Goal: Task Accomplishment & Management: Use online tool/utility

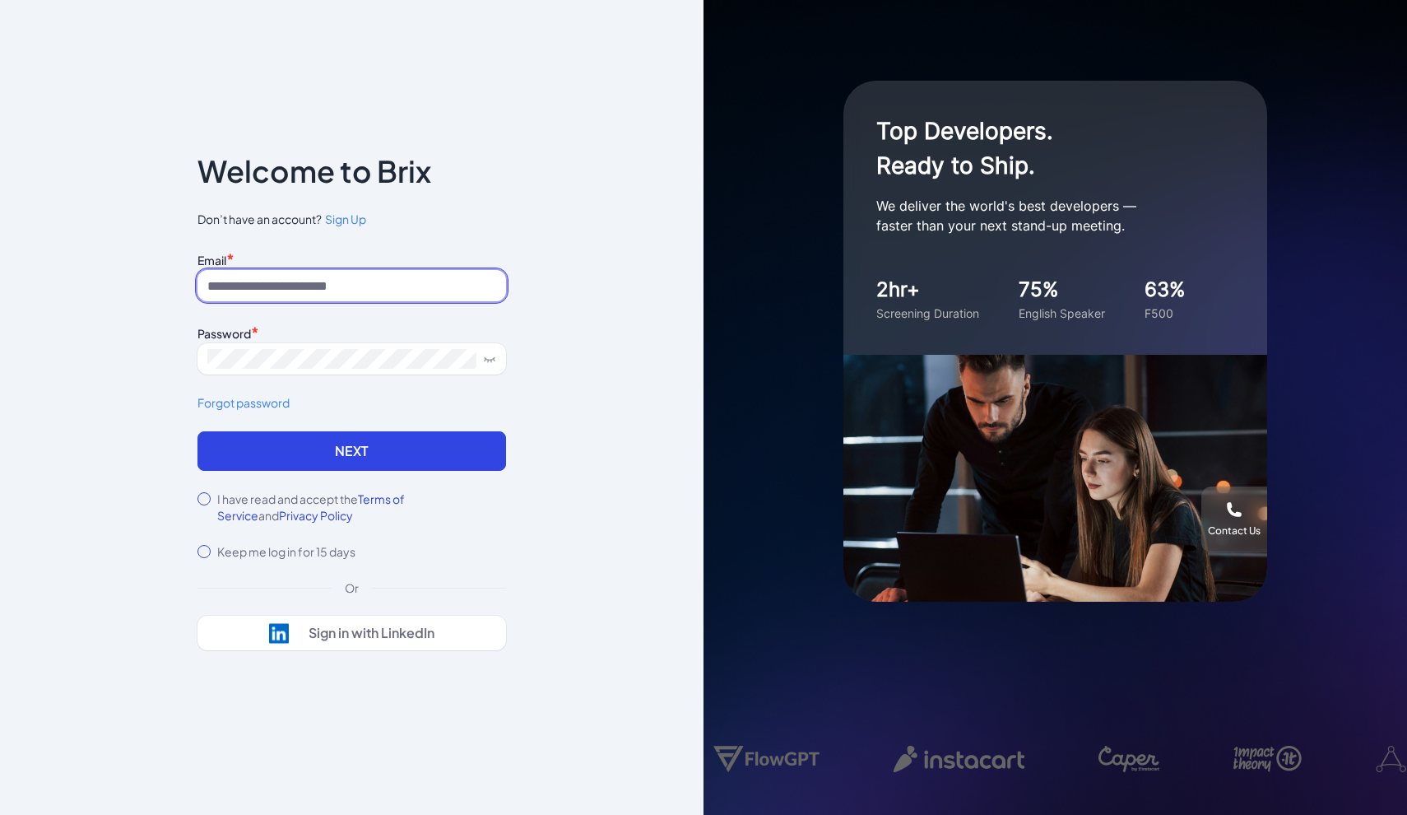
click at [326, 292] on input at bounding box center [351, 285] width 309 height 31
click at [397, 281] on input at bounding box center [351, 285] width 309 height 31
paste input "**********"
type input "**********"
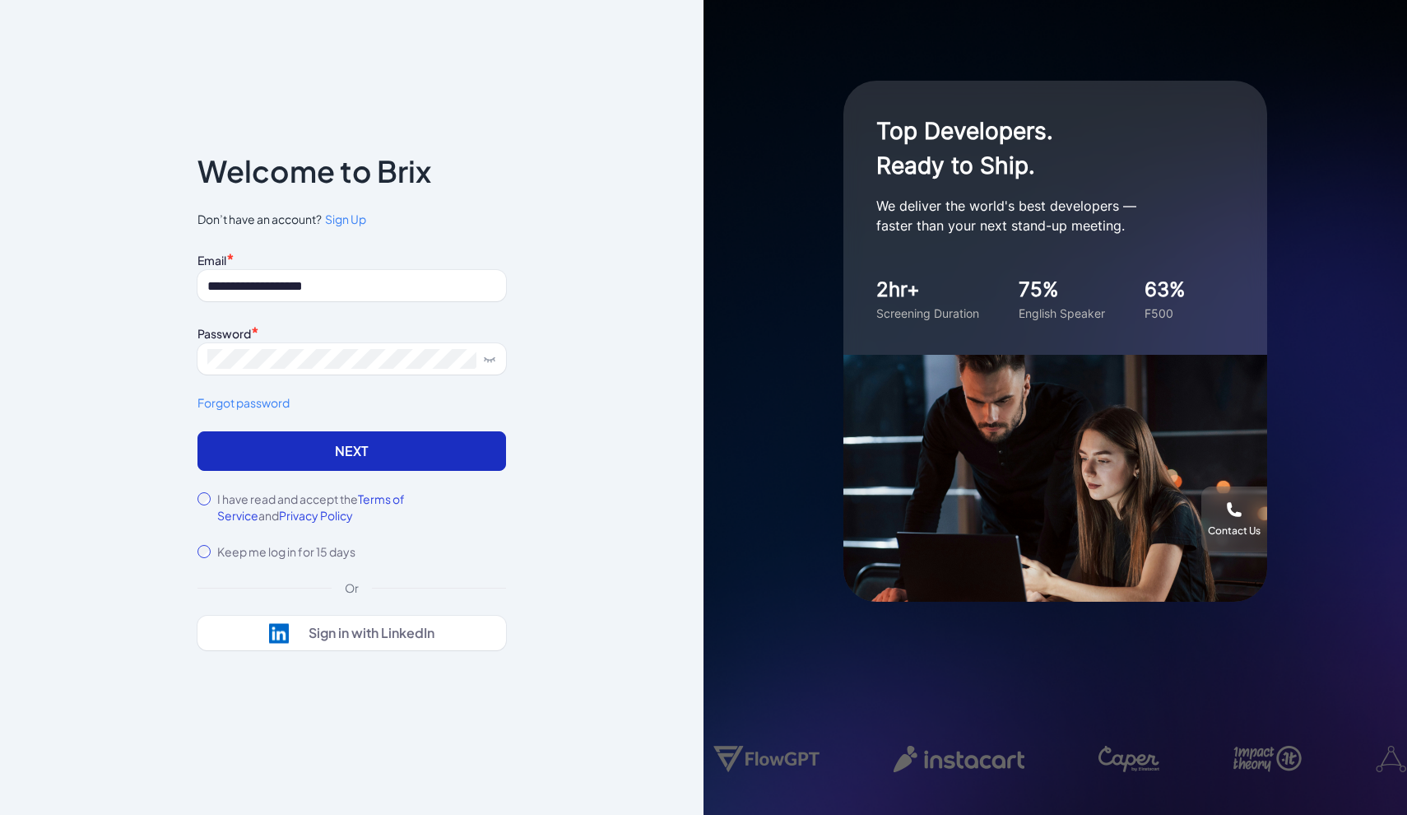
click at [350, 452] on button "Next" at bounding box center [351, 450] width 309 height 39
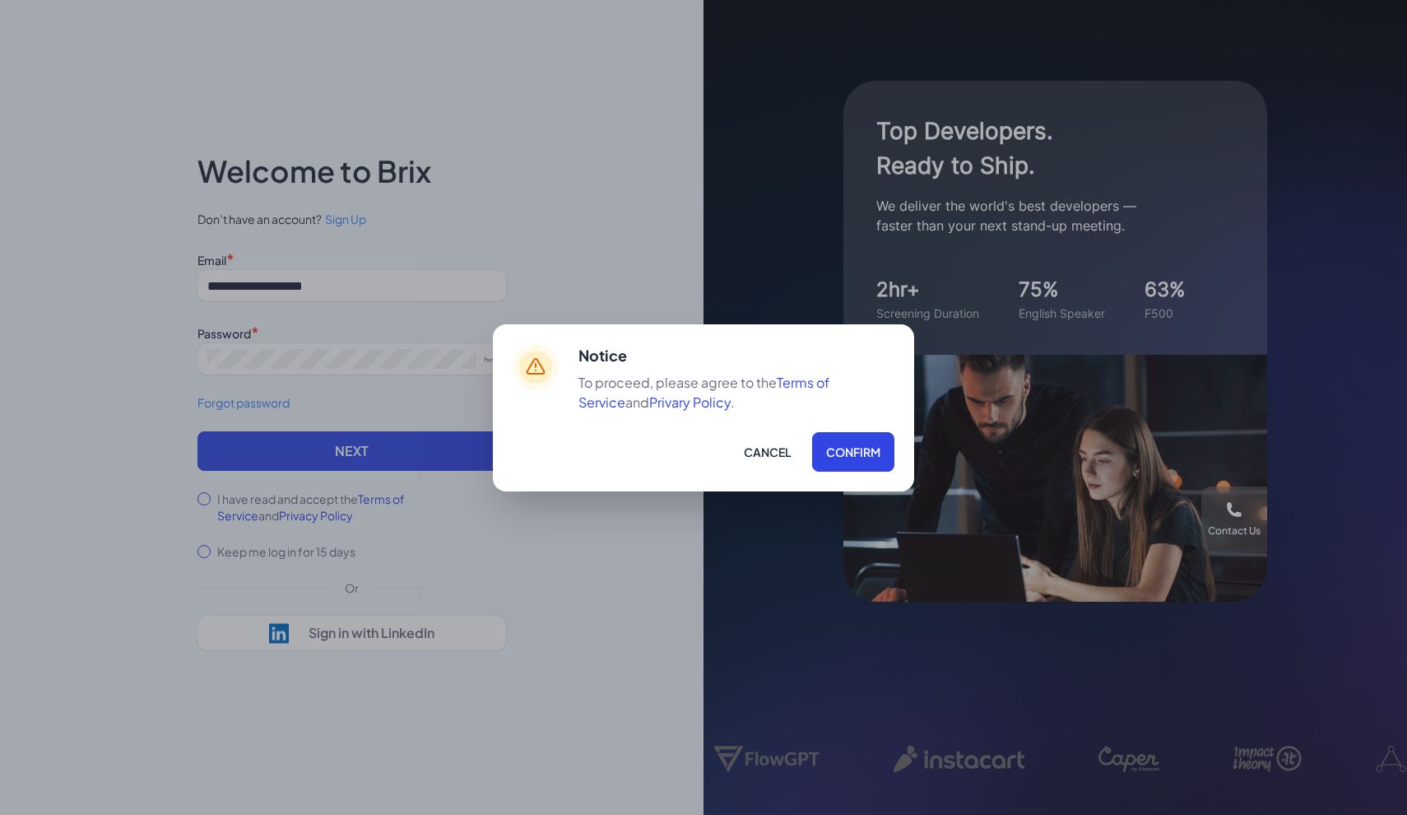
click at [897, 444] on div "Notice To proceed, please agree to the Terms of Service and Privary Policy . Ca…" at bounding box center [703, 407] width 421 height 167
click at [868, 447] on button "Confirm" at bounding box center [853, 451] width 82 height 39
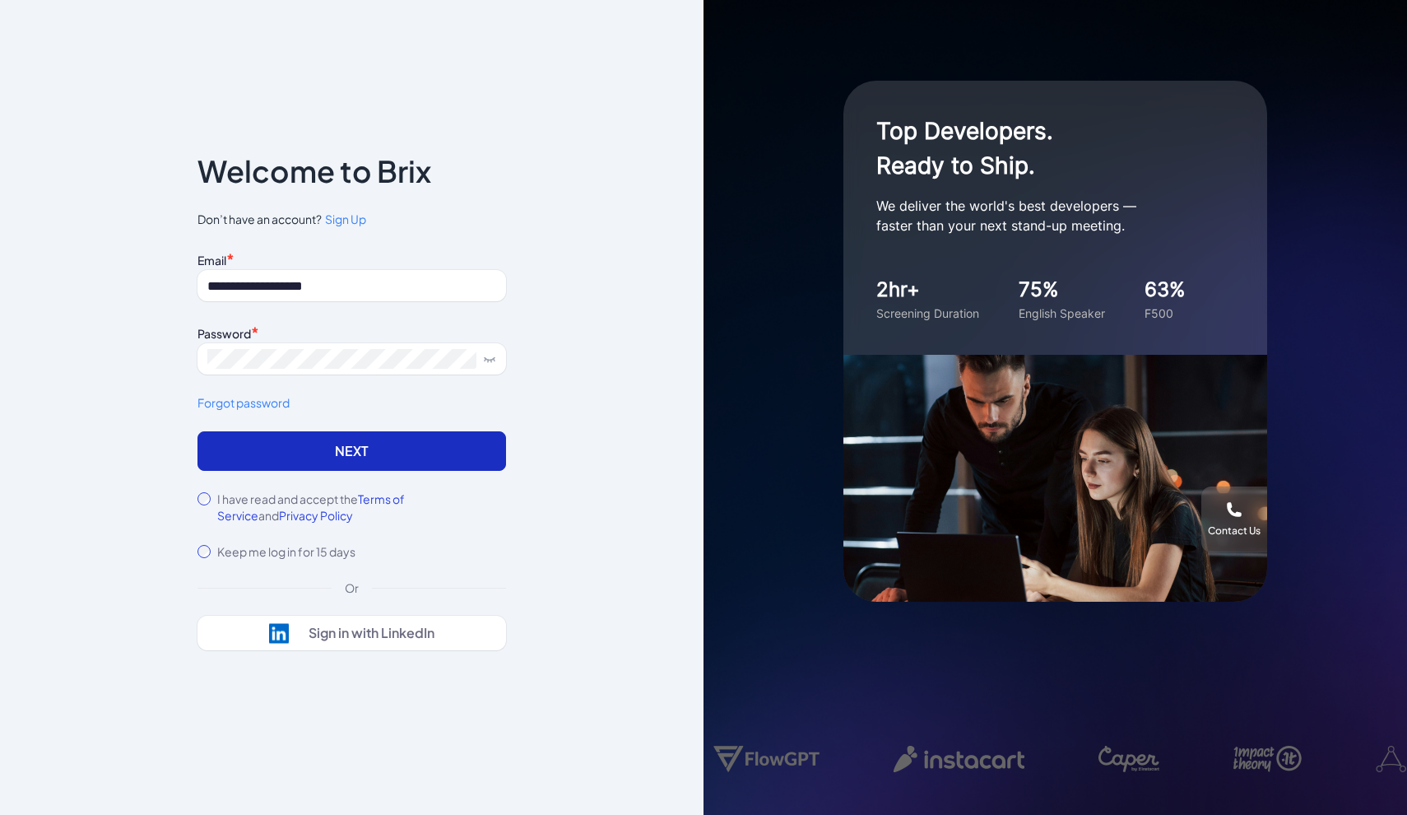
click at [447, 448] on button "Next" at bounding box center [351, 450] width 309 height 39
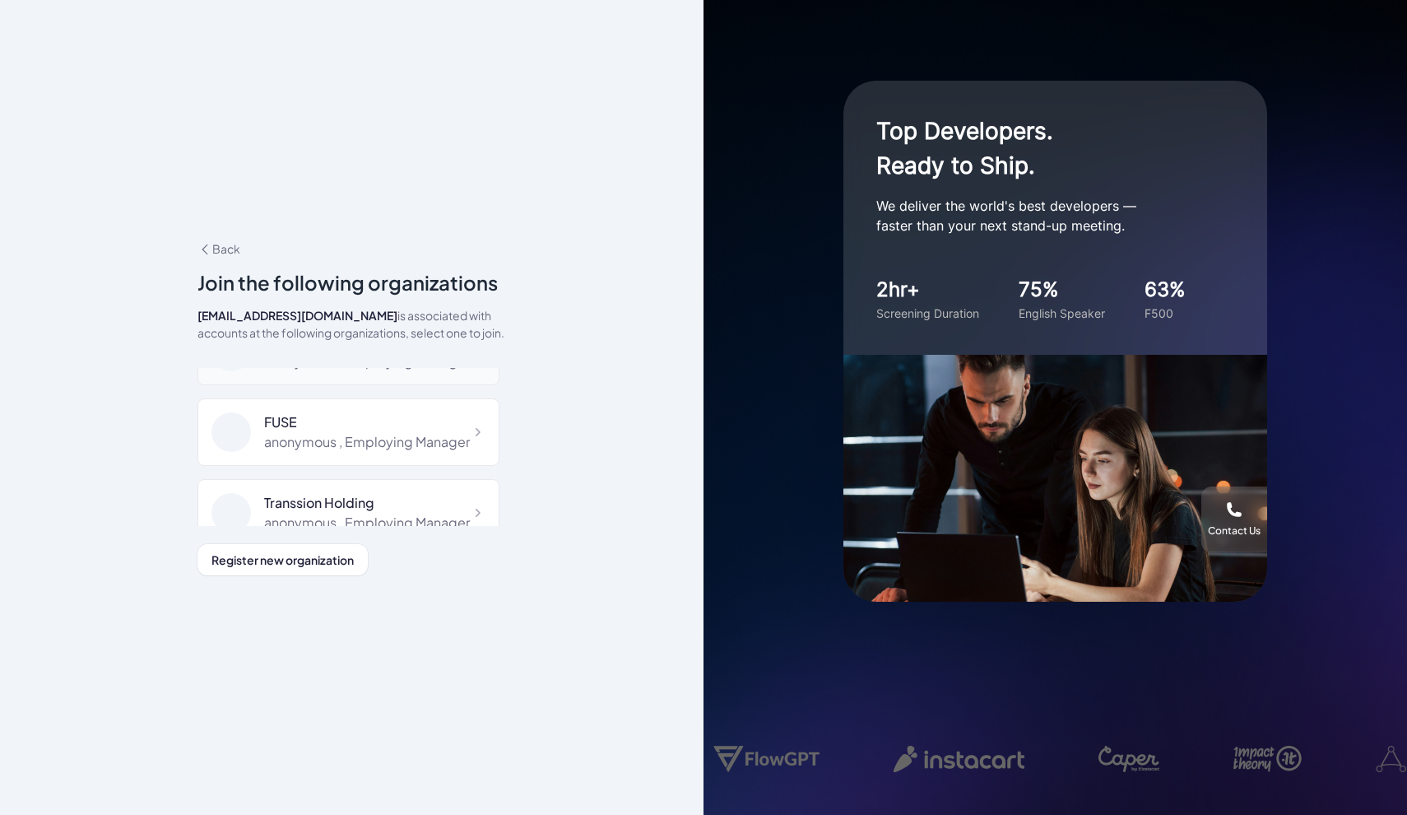
scroll to position [145, 0]
click at [392, 492] on div "Transsion Holding" at bounding box center [367, 489] width 206 height 20
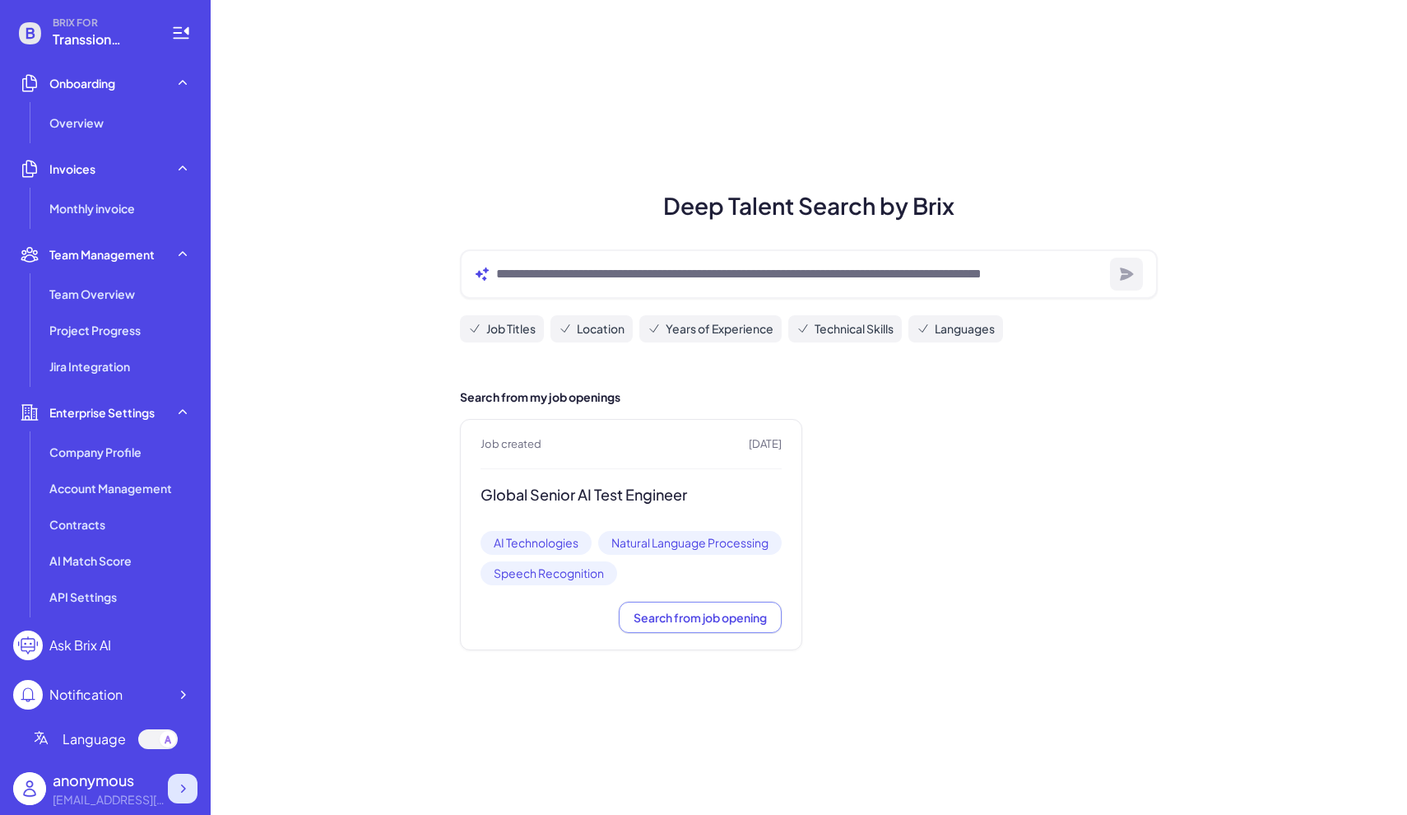
scroll to position [318, 0]
click at [186, 797] on div at bounding box center [183, 788] width 30 height 30
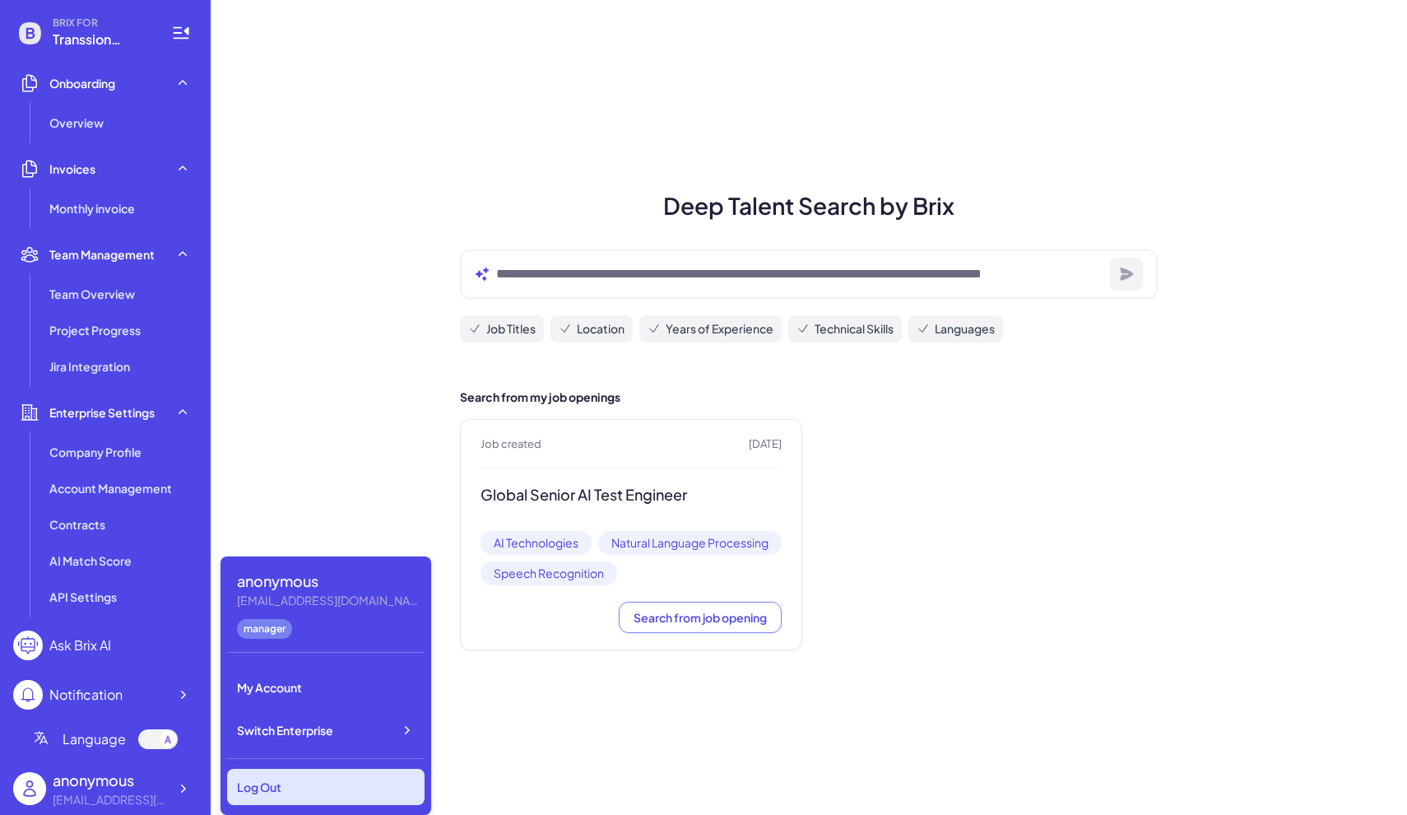
click at [276, 783] on div "Log Out" at bounding box center [325, 787] width 197 height 36
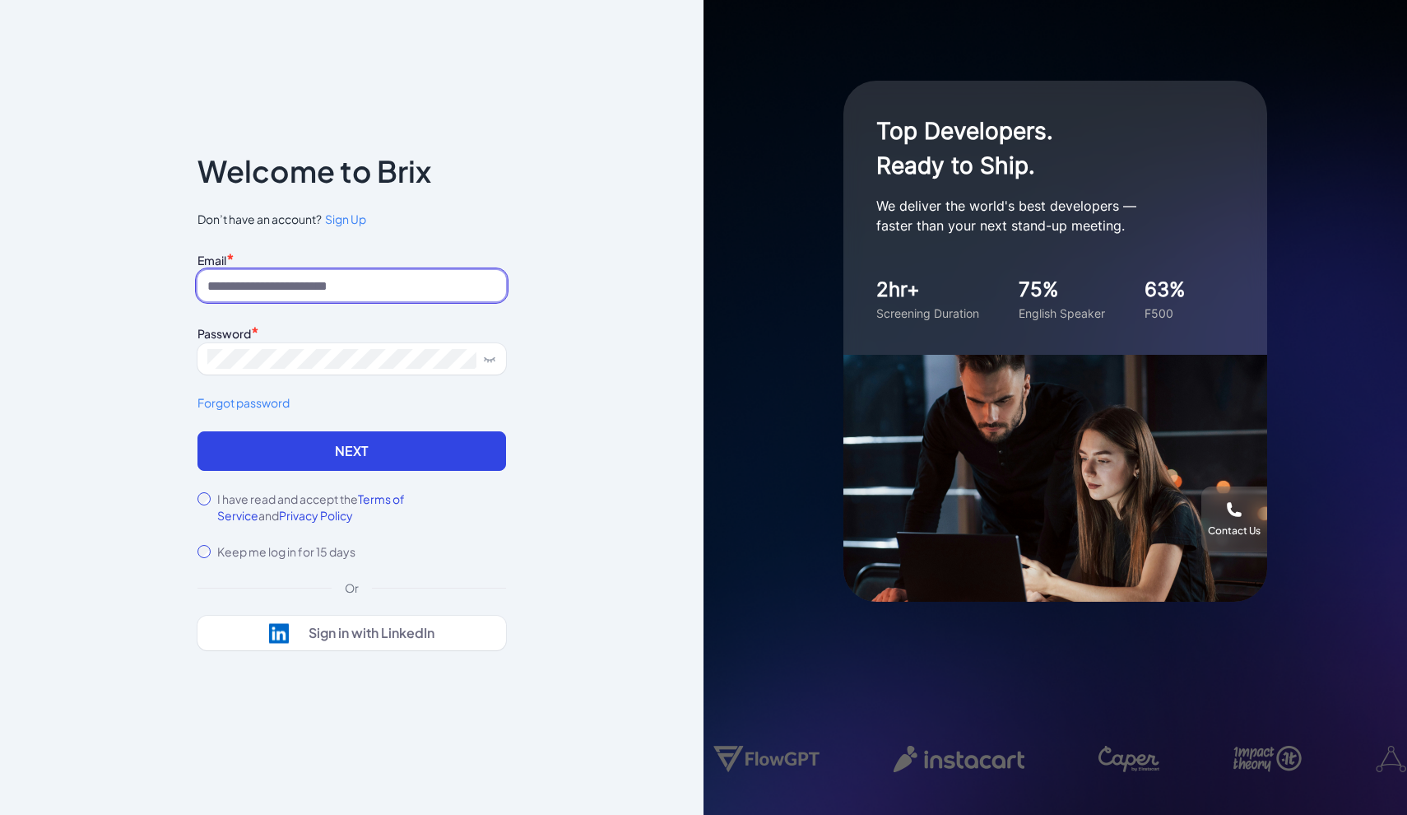
paste input "**********"
type input "**********"
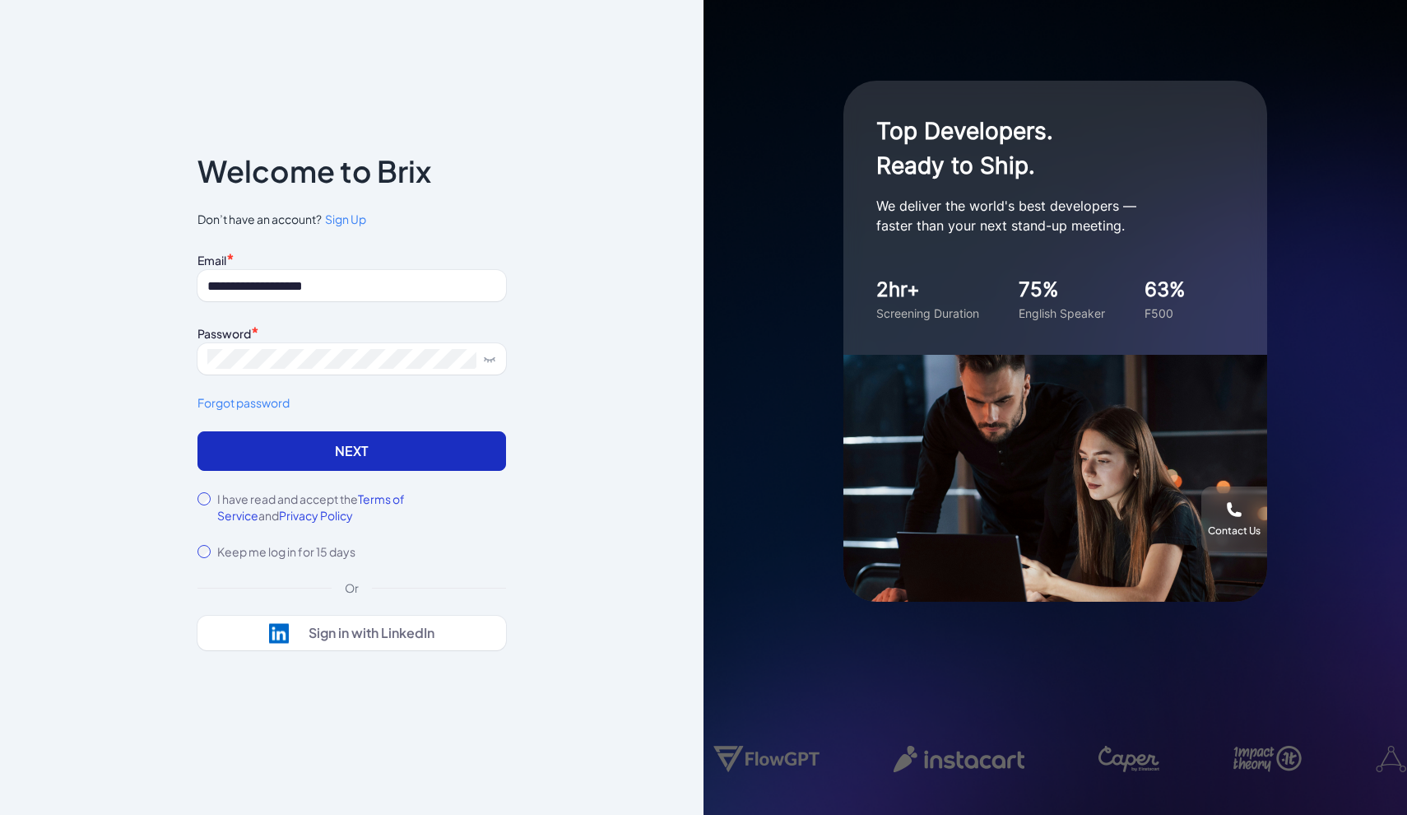
click at [272, 458] on button "Next" at bounding box center [351, 450] width 309 height 39
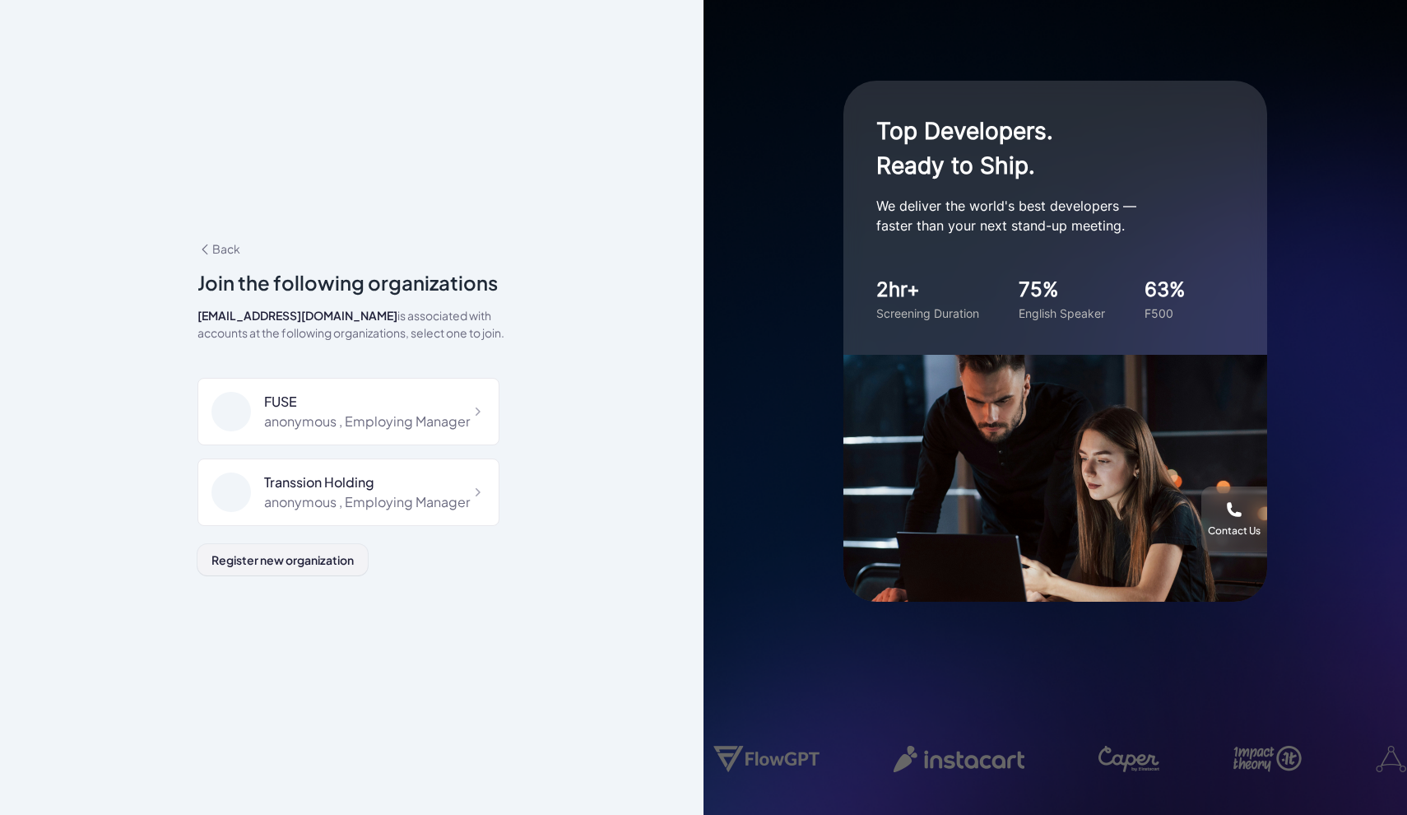
click at [272, 567] on button "Register new organization" at bounding box center [282, 559] width 170 height 31
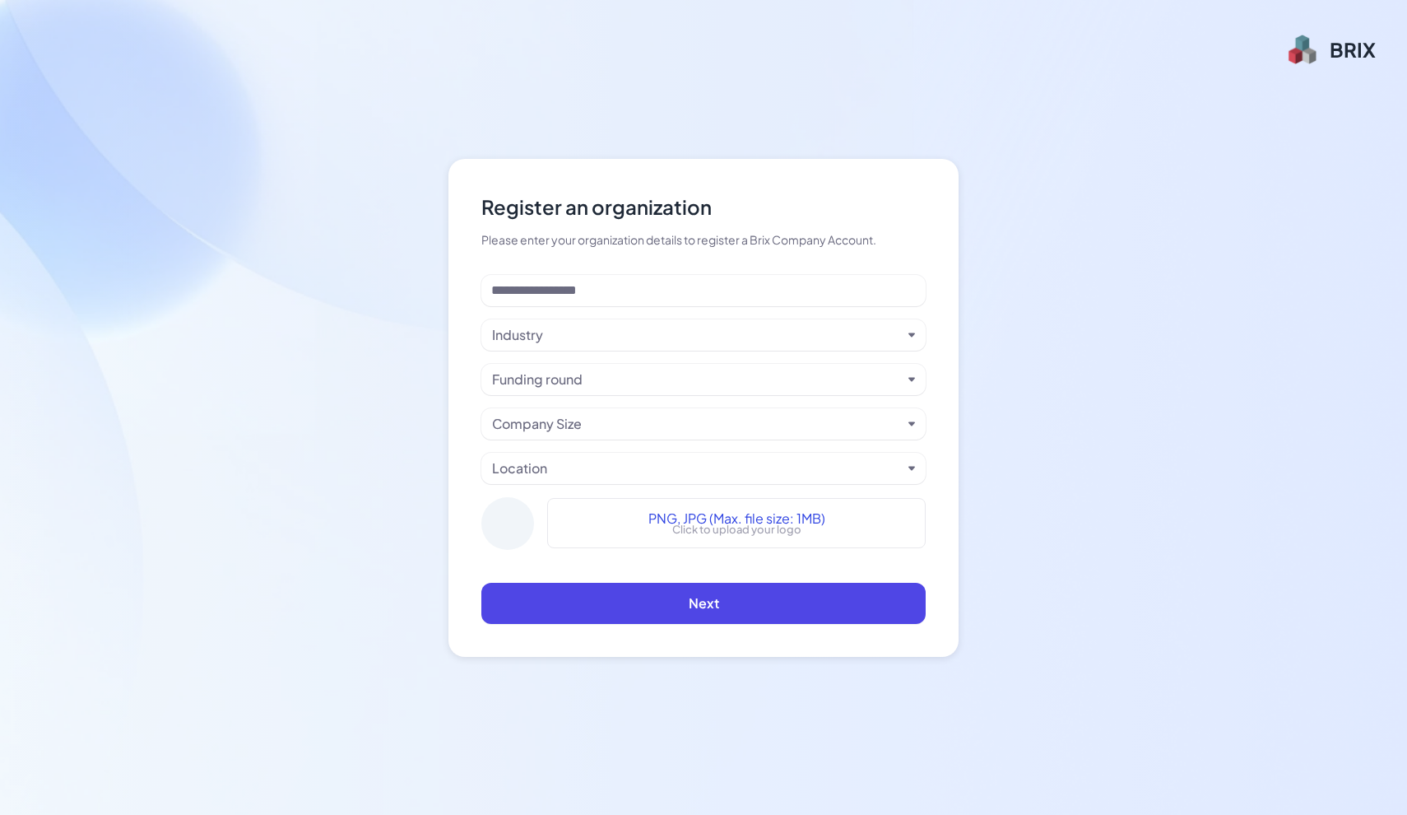
click at [546, 461] on div "Location" at bounding box center [519, 468] width 55 height 20
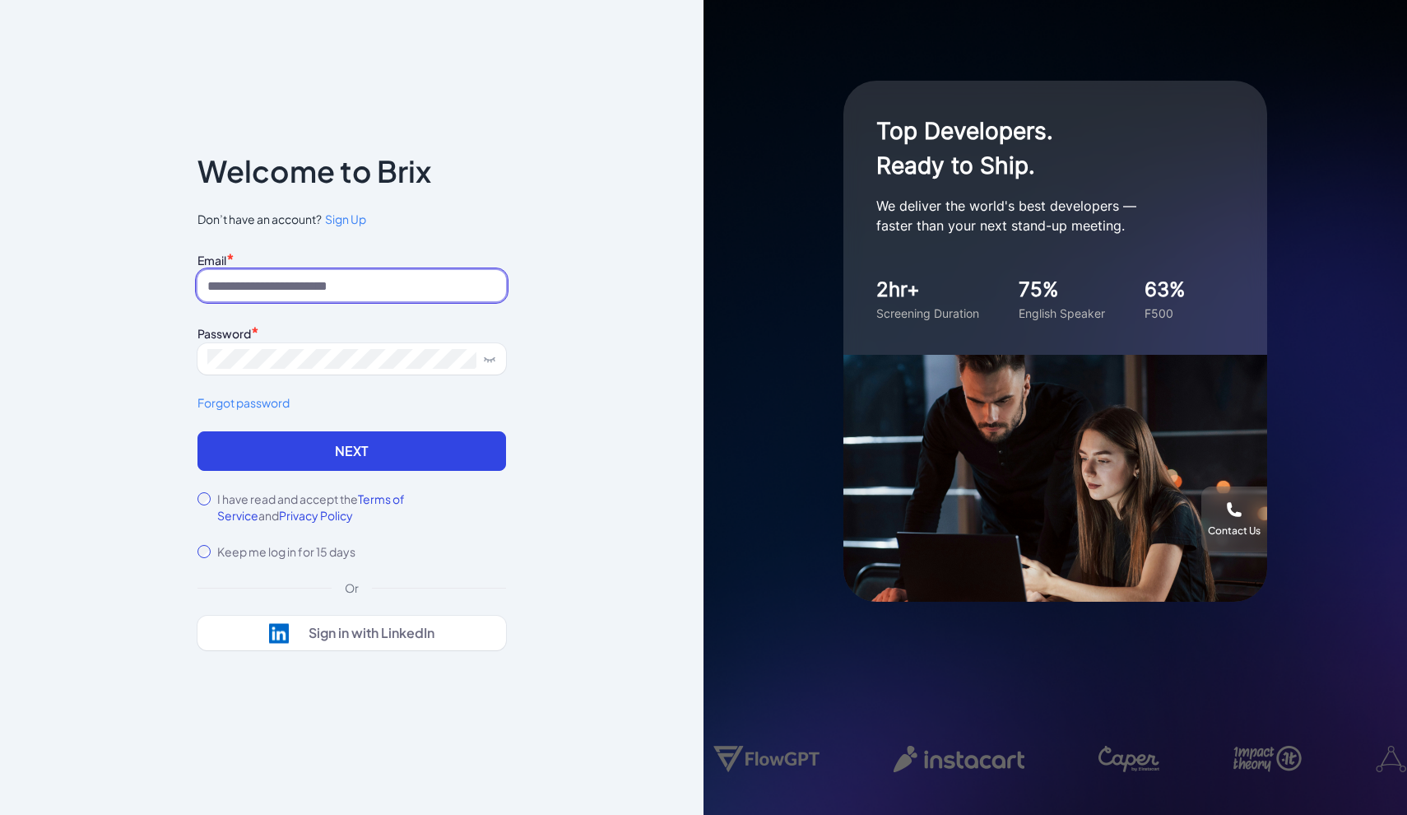
paste input "**********"
type input "**********"
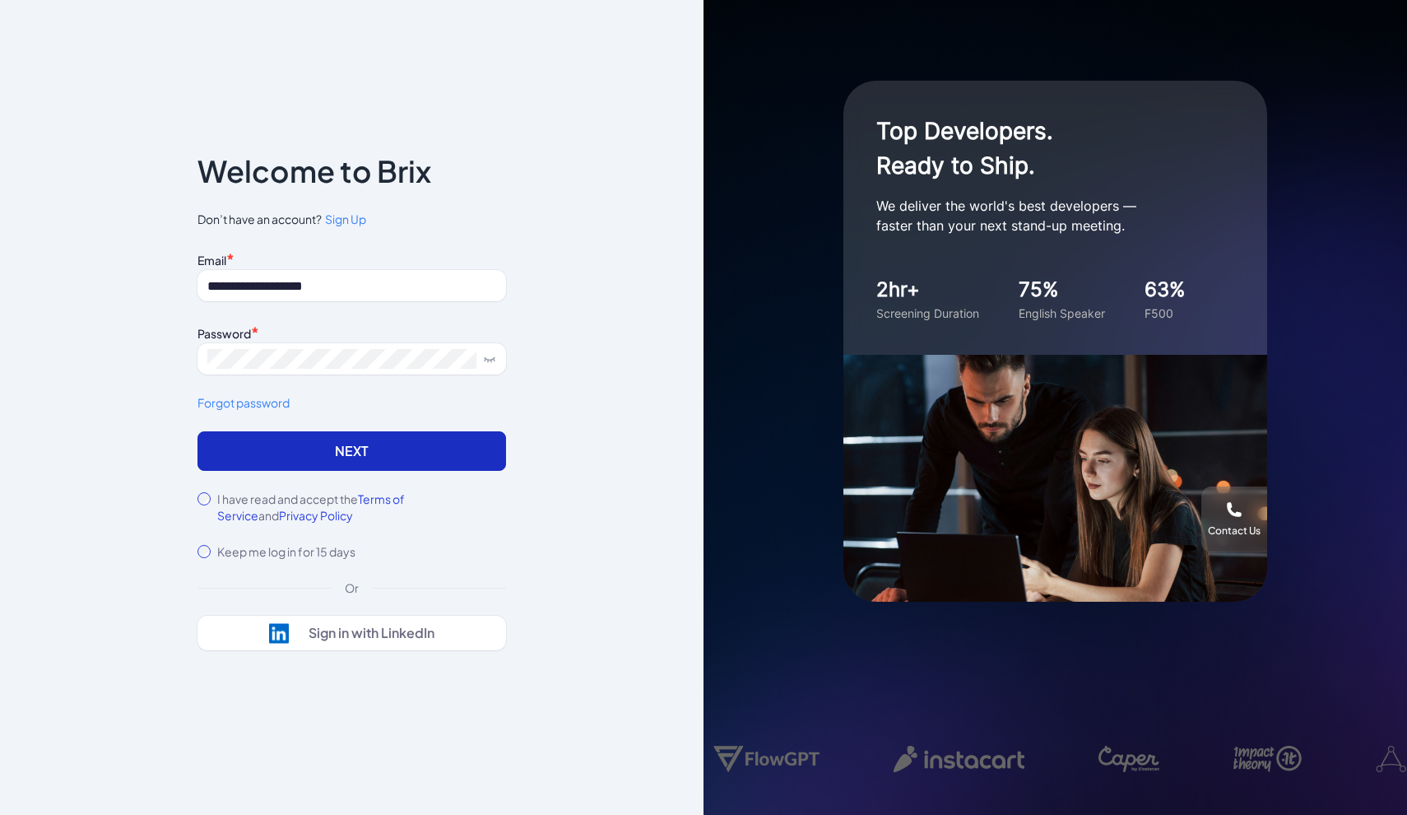
click at [315, 453] on button "Next" at bounding box center [351, 450] width 309 height 39
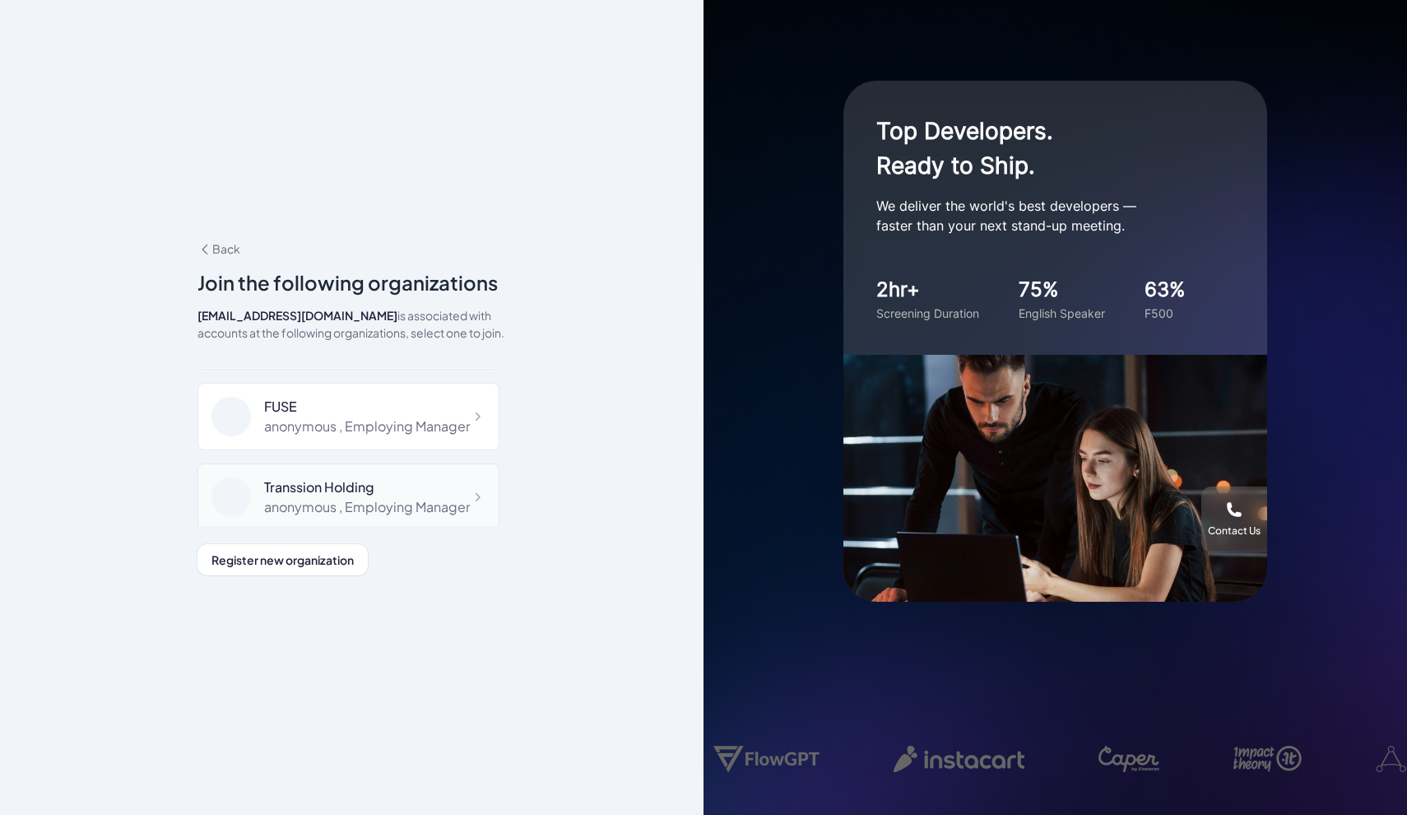
scroll to position [147, 0]
click at [354, 499] on div "anonymous , Employing Manager" at bounding box center [367, 506] width 206 height 20
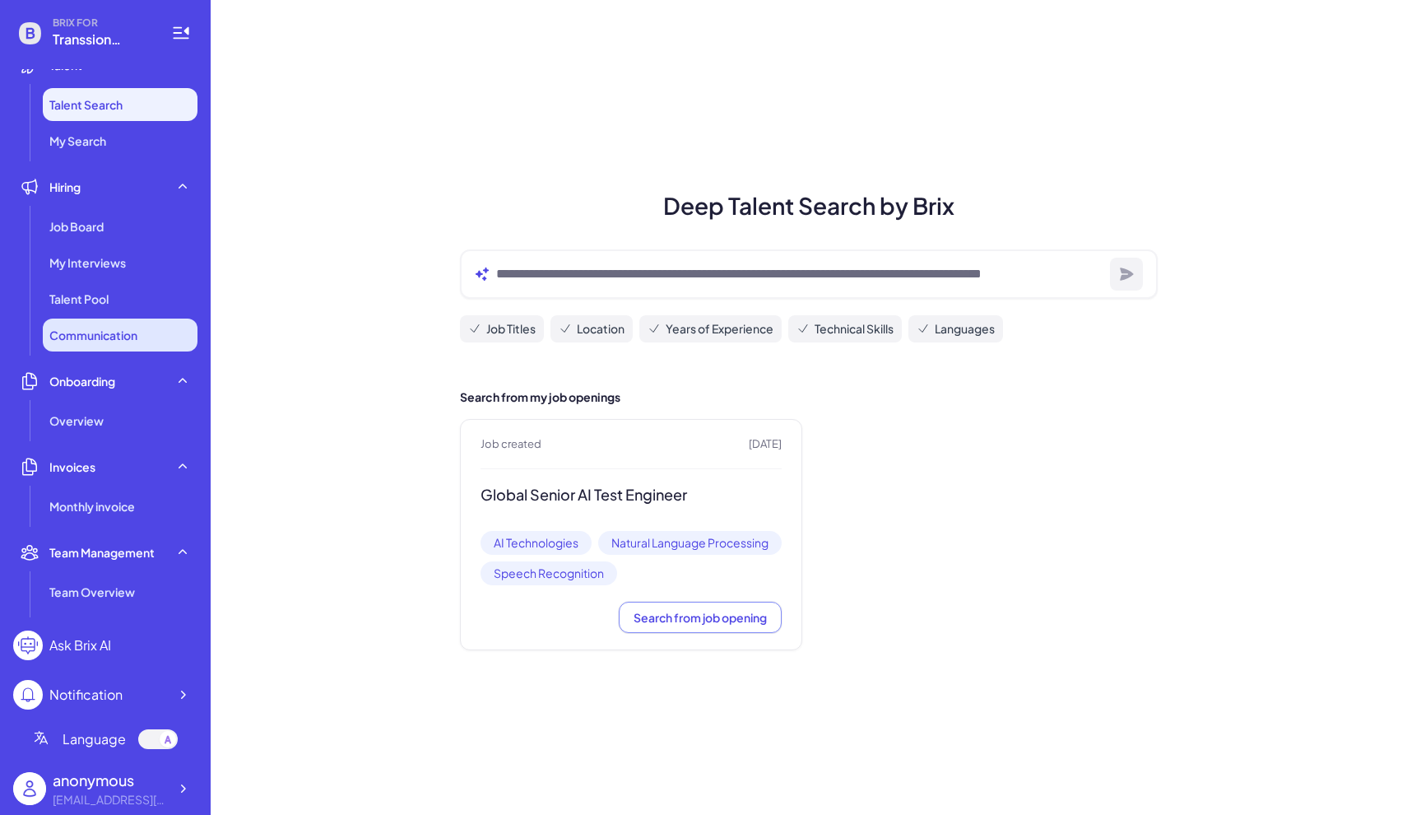
scroll to position [43, 0]
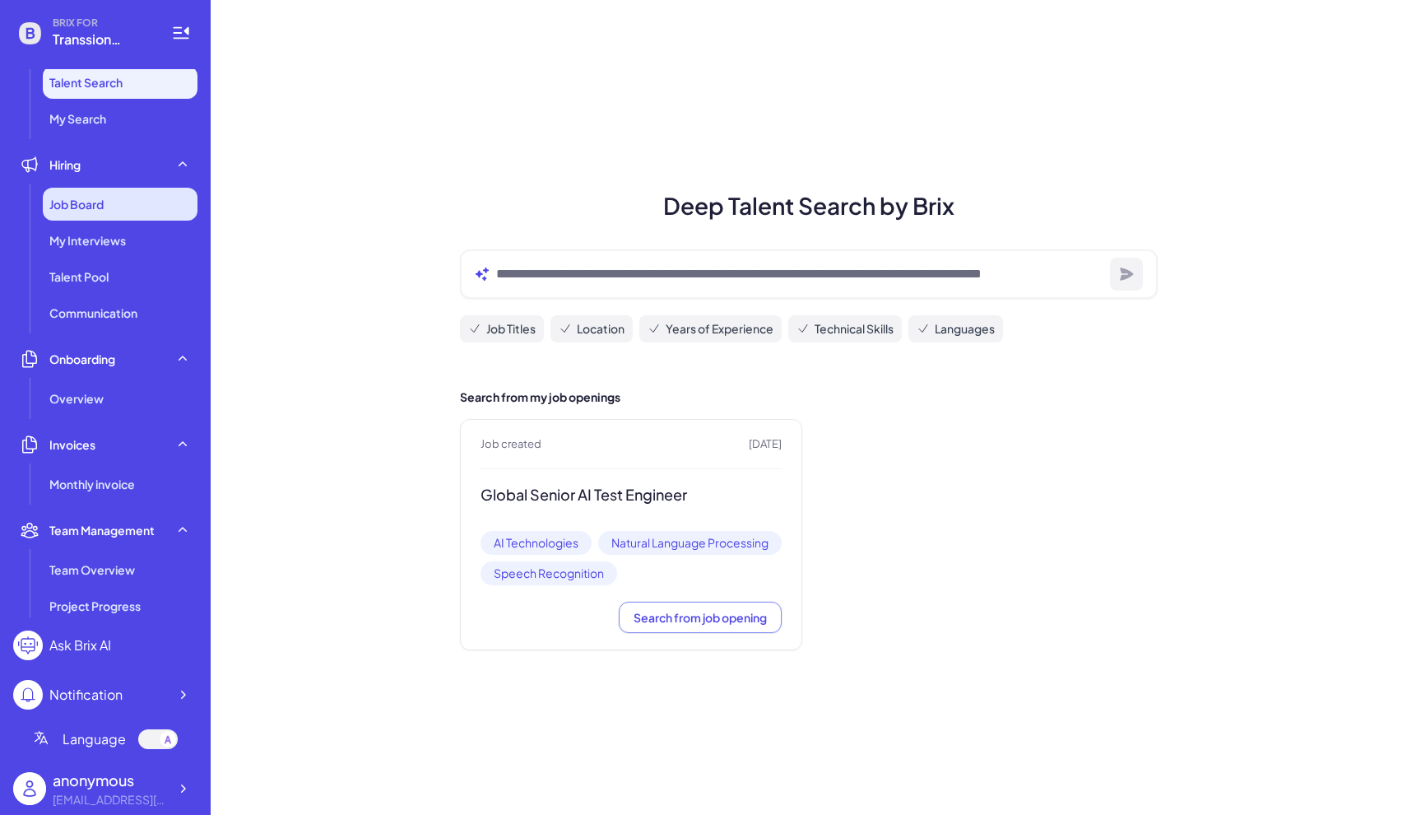
click at [114, 211] on div "Job Board" at bounding box center [120, 204] width 155 height 33
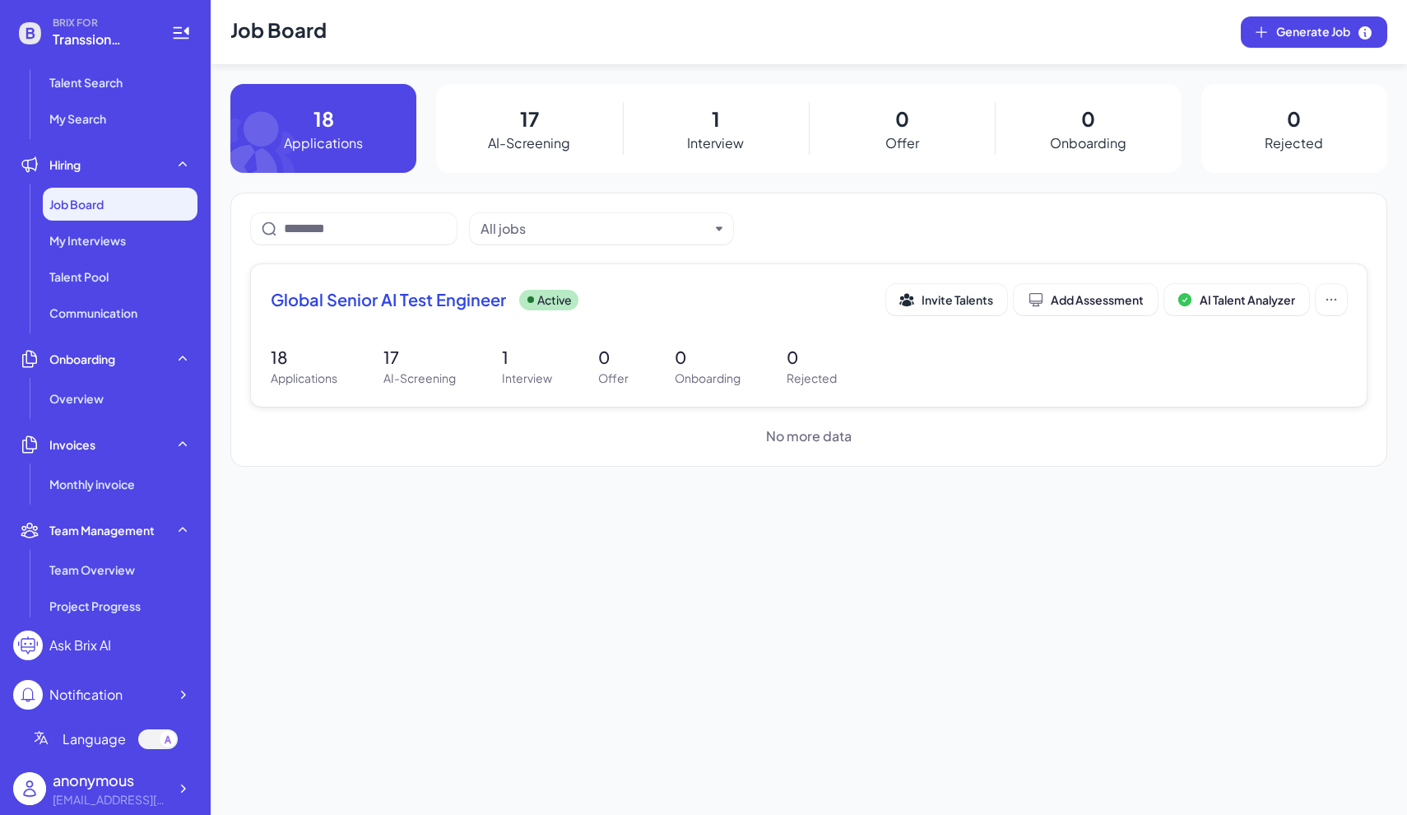
click at [286, 369] on p "18" at bounding box center [304, 357] width 67 height 25
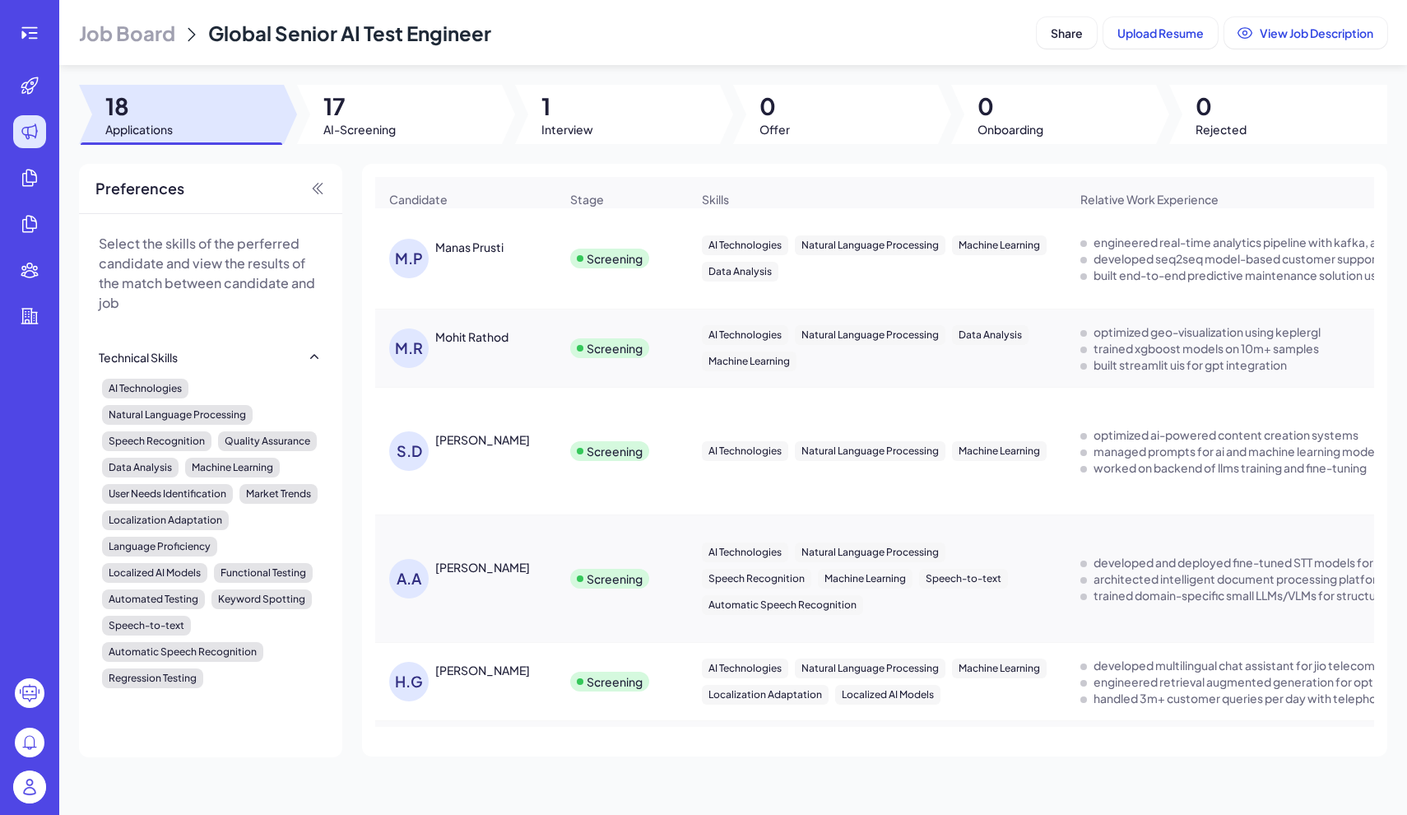
click at [465, 255] on div "Manas Prusti" at bounding box center [469, 247] width 68 height 16
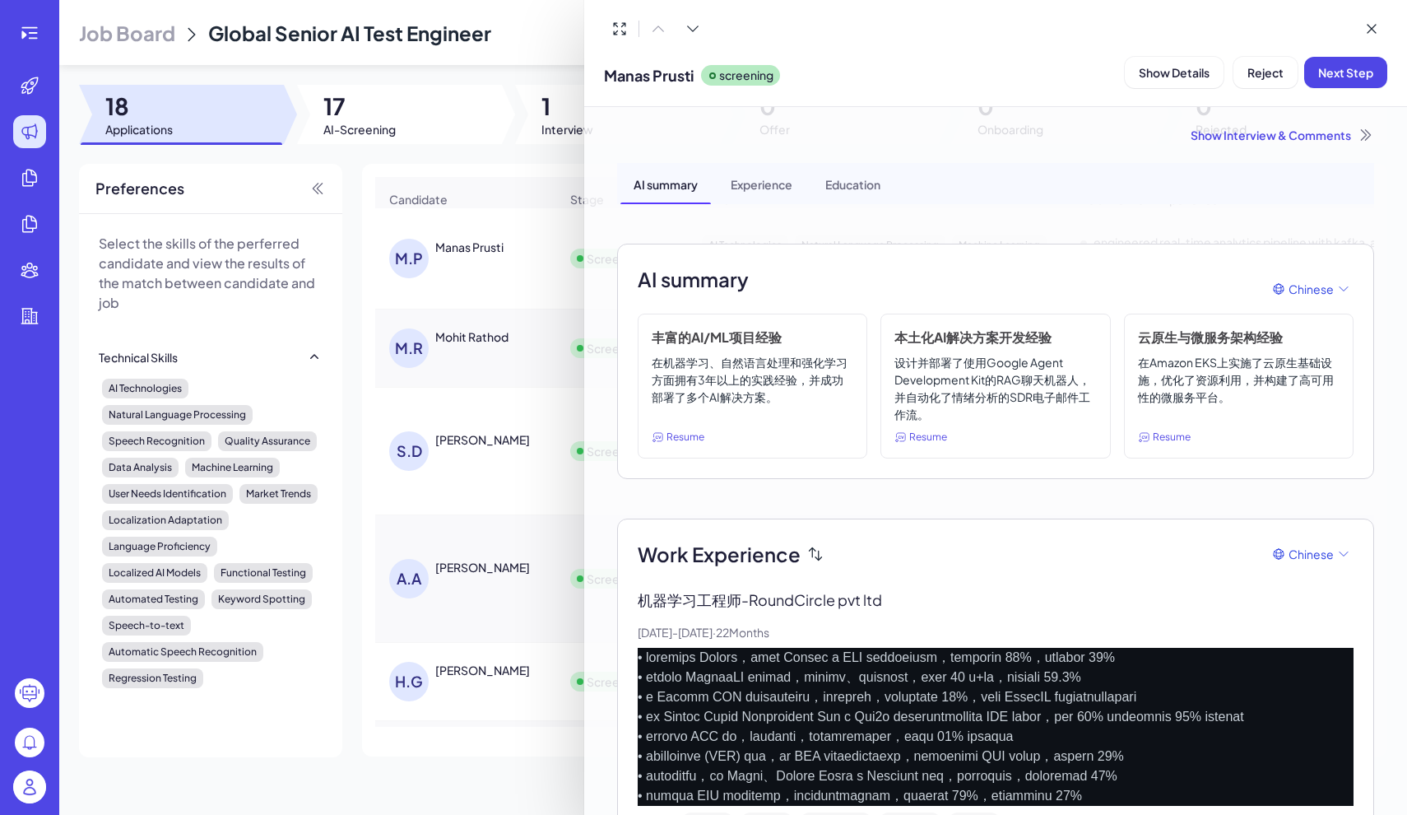
scroll to position [17, 0]
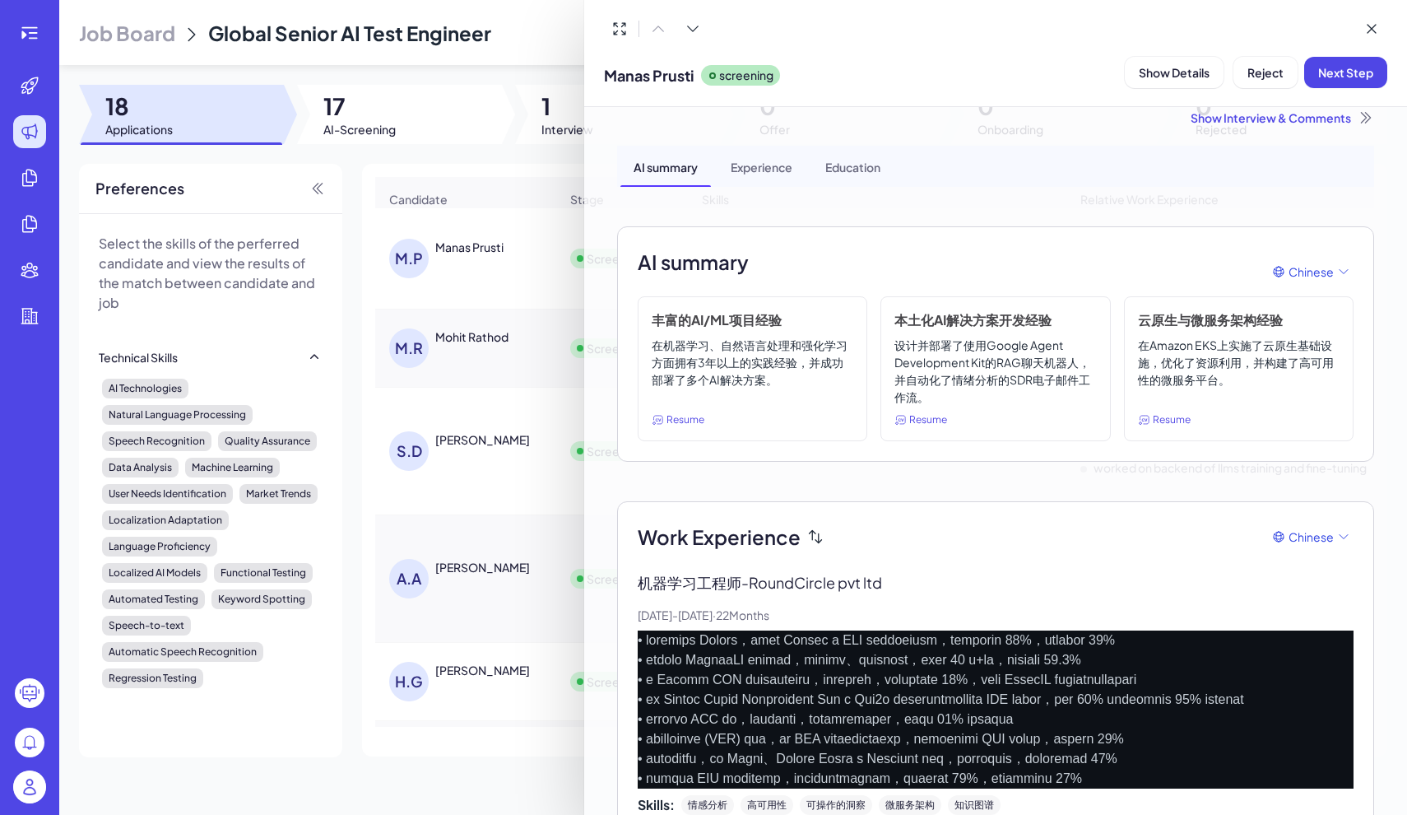
click at [1298, 116] on div "Show Interview & Comments" at bounding box center [995, 117] width 757 height 16
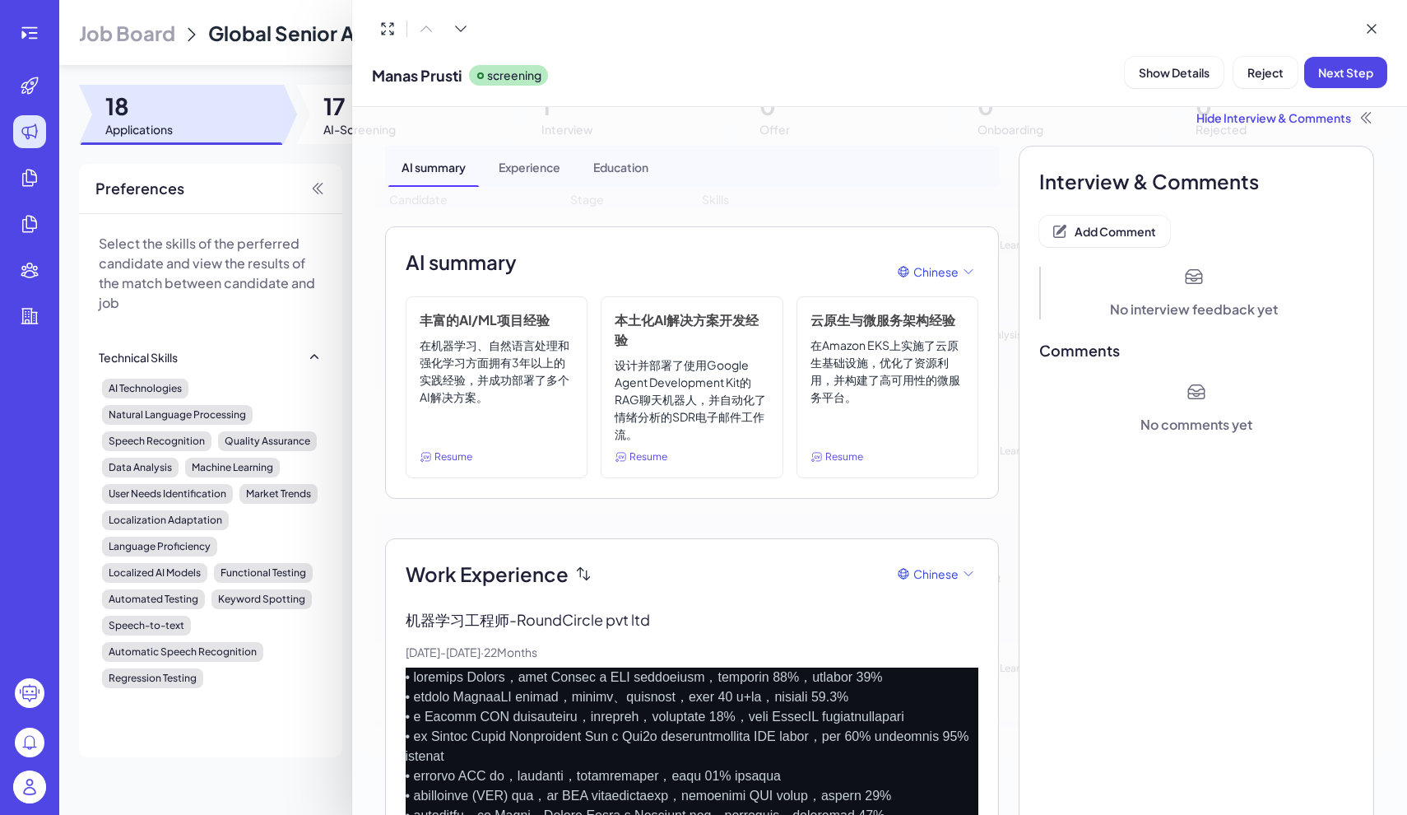
click at [1333, 115] on div "Hide Interview & Comments" at bounding box center [880, 117] width 990 height 16
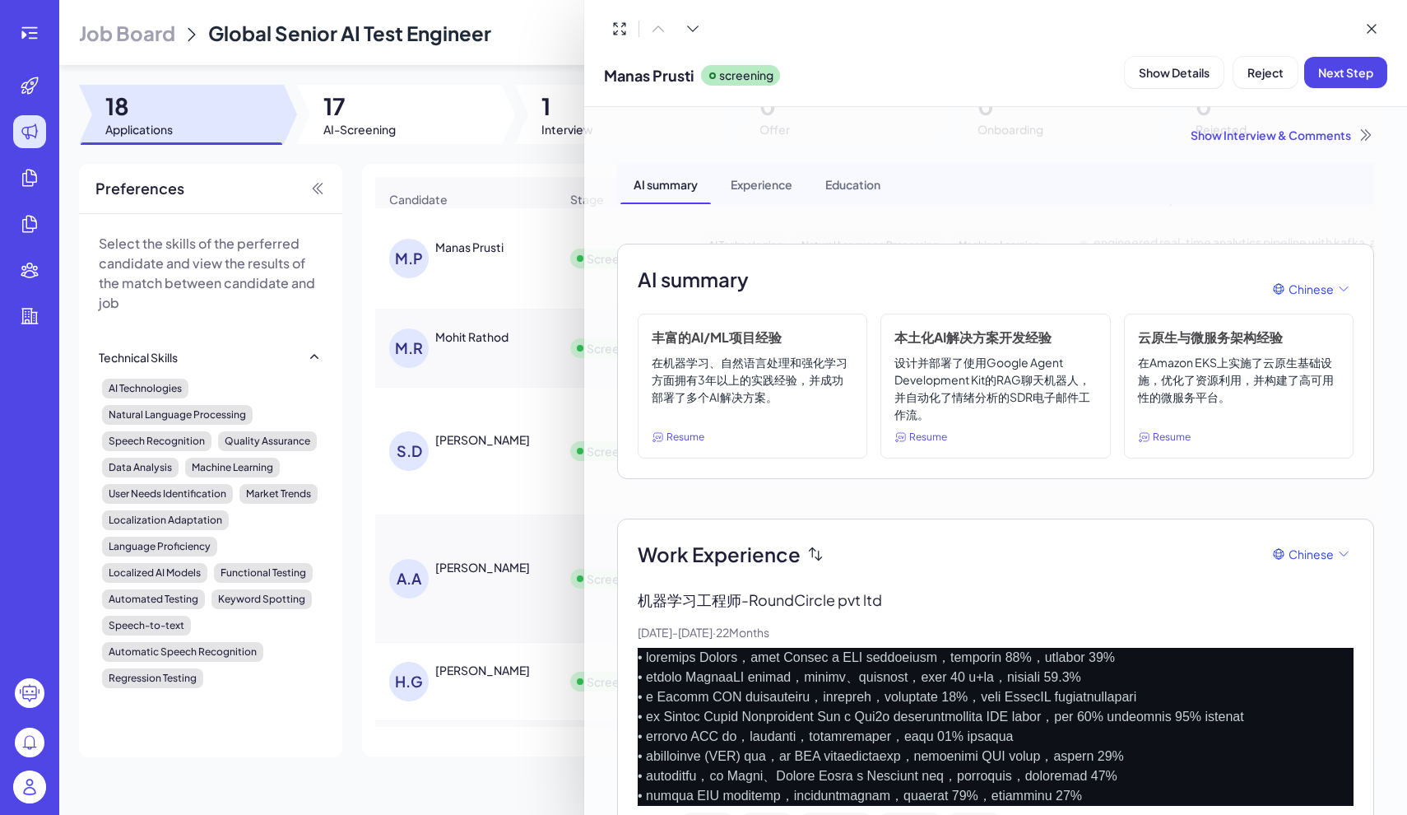
scroll to position [0, 0]
